Goal: Transaction & Acquisition: Download file/media

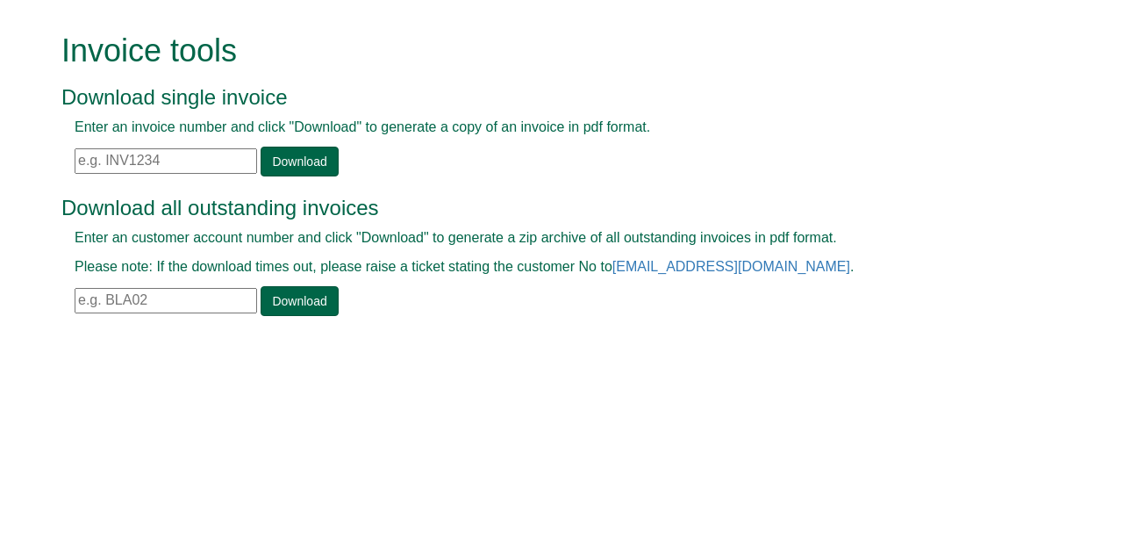
click at [108, 164] on input "text" at bounding box center [166, 160] width 183 height 25
paste input "INV1393812"
click at [279, 150] on link "Download" at bounding box center [299, 162] width 77 height 30
drag, startPoint x: 163, startPoint y: 162, endPoint x: 23, endPoint y: 161, distance: 140.4
click at [23, 161] on form "Invoice tools Download single invoice Enter an invoice number and click "Downlo…" at bounding box center [561, 176] width 1123 height 353
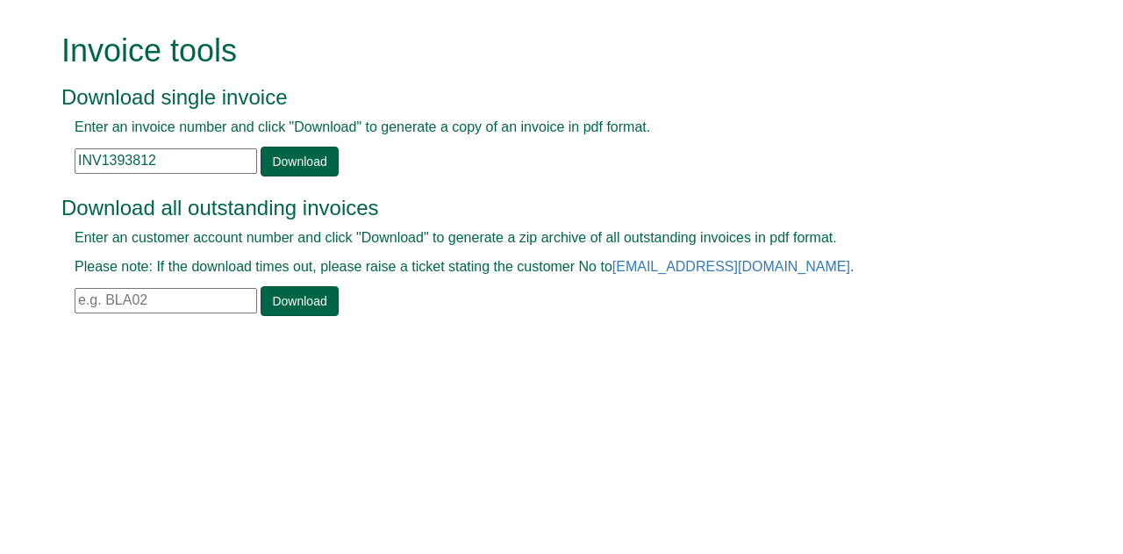
paste input "10495"
click at [298, 160] on link "Download" at bounding box center [299, 162] width 77 height 30
drag, startPoint x: 168, startPoint y: 157, endPoint x: 0, endPoint y: 162, distance: 168.5
click at [0, 162] on form "Invoice tools Download single invoice Enter an invoice number and click "Downlo…" at bounding box center [561, 176] width 1123 height 353
paste input "00442"
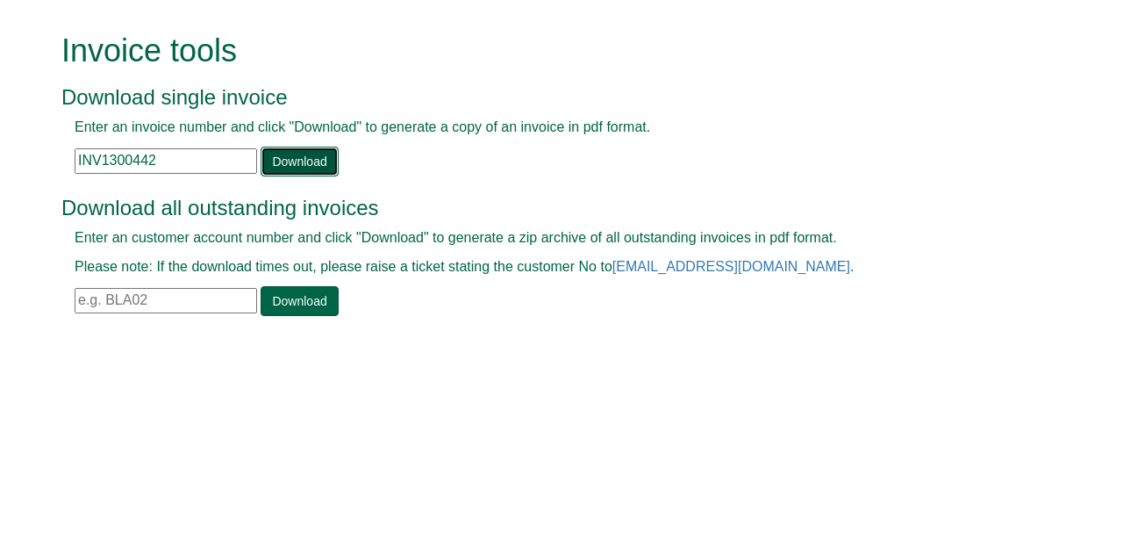
click at [289, 157] on link "Download" at bounding box center [299, 162] width 77 height 30
drag, startPoint x: 170, startPoint y: 164, endPoint x: 0, endPoint y: 158, distance: 170.3
click at [0, 158] on form "Invoice tools Download single invoice Enter an invoice number and click "Downlo…" at bounding box center [561, 176] width 1123 height 353
paste input "62316"
type input "INV1362316"
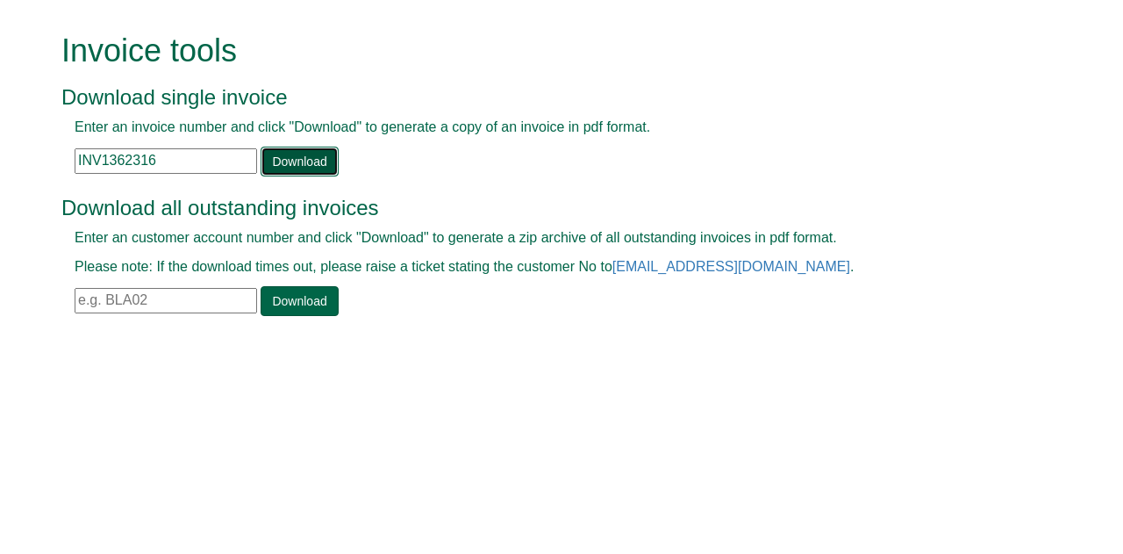
click at [294, 152] on link "Download" at bounding box center [299, 162] width 77 height 30
click at [1077, 96] on div "Invoice tools Download single invoice Enter an invoice number and click "Downlo…" at bounding box center [574, 176] width 1027 height 353
